Goal: Book appointment/travel/reservation

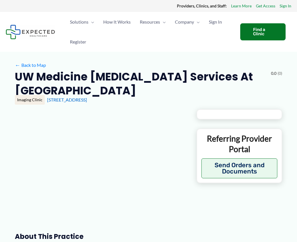
type input "**********"
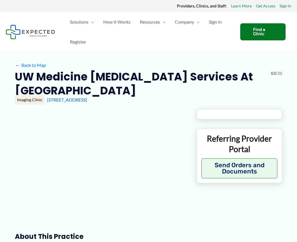
type input "**********"
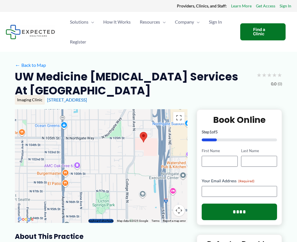
drag, startPoint x: 132, startPoint y: 151, endPoint x: 175, endPoint y: 127, distance: 48.6
click at [175, 127] on div at bounding box center [101, 166] width 172 height 114
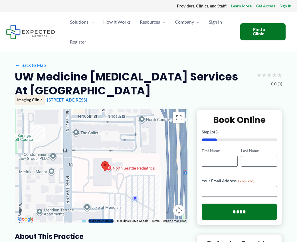
drag, startPoint x: 127, startPoint y: 175, endPoint x: 96, endPoint y: 179, distance: 31.6
click at [96, 179] on div at bounding box center [101, 166] width 172 height 114
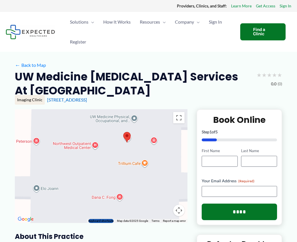
drag, startPoint x: 82, startPoint y: 168, endPoint x: 115, endPoint y: 135, distance: 47.3
click at [116, 134] on div at bounding box center [101, 166] width 172 height 114
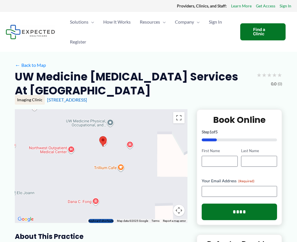
drag, startPoint x: 138, startPoint y: 184, endPoint x: 114, endPoint y: 188, distance: 24.8
click at [114, 188] on div at bounding box center [101, 166] width 172 height 114
click at [130, 143] on div at bounding box center [101, 166] width 172 height 114
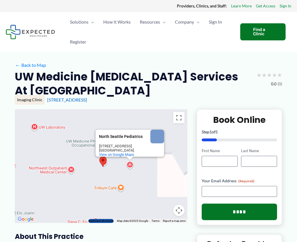
click at [99, 157] on area at bounding box center [99, 157] width 0 height 0
click at [92, 116] on div "North Seattle Pediatrics North Seattle Pediatrics [STREET_ADDRESS] View on Goog…" at bounding box center [101, 166] width 172 height 114
click at [156, 51] on ul "Solutions Menu Toggle Clinics Providers Patients and Individuals Developers Law…" at bounding box center [149, 32] width 169 height 40
